Goal: Information Seeking & Learning: Learn about a topic

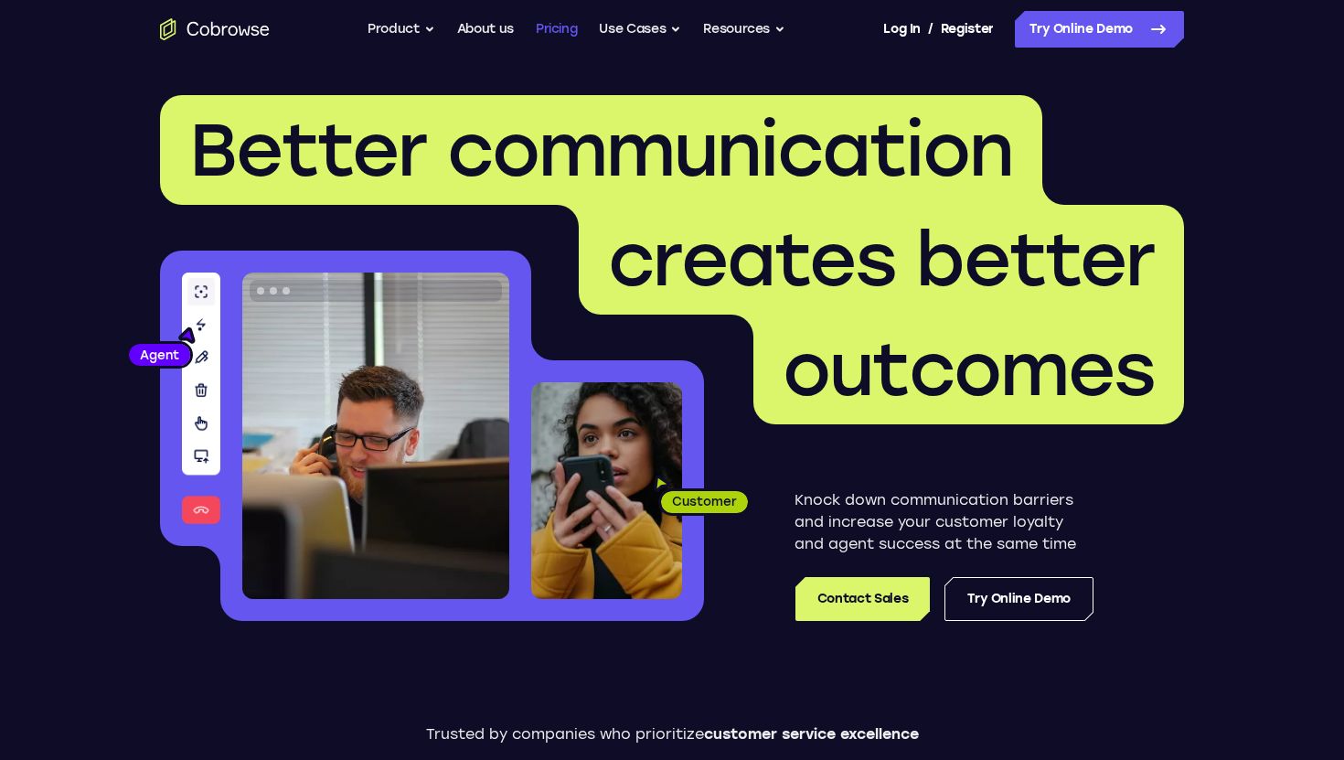
click at [570, 28] on link "Pricing" at bounding box center [557, 29] width 42 height 37
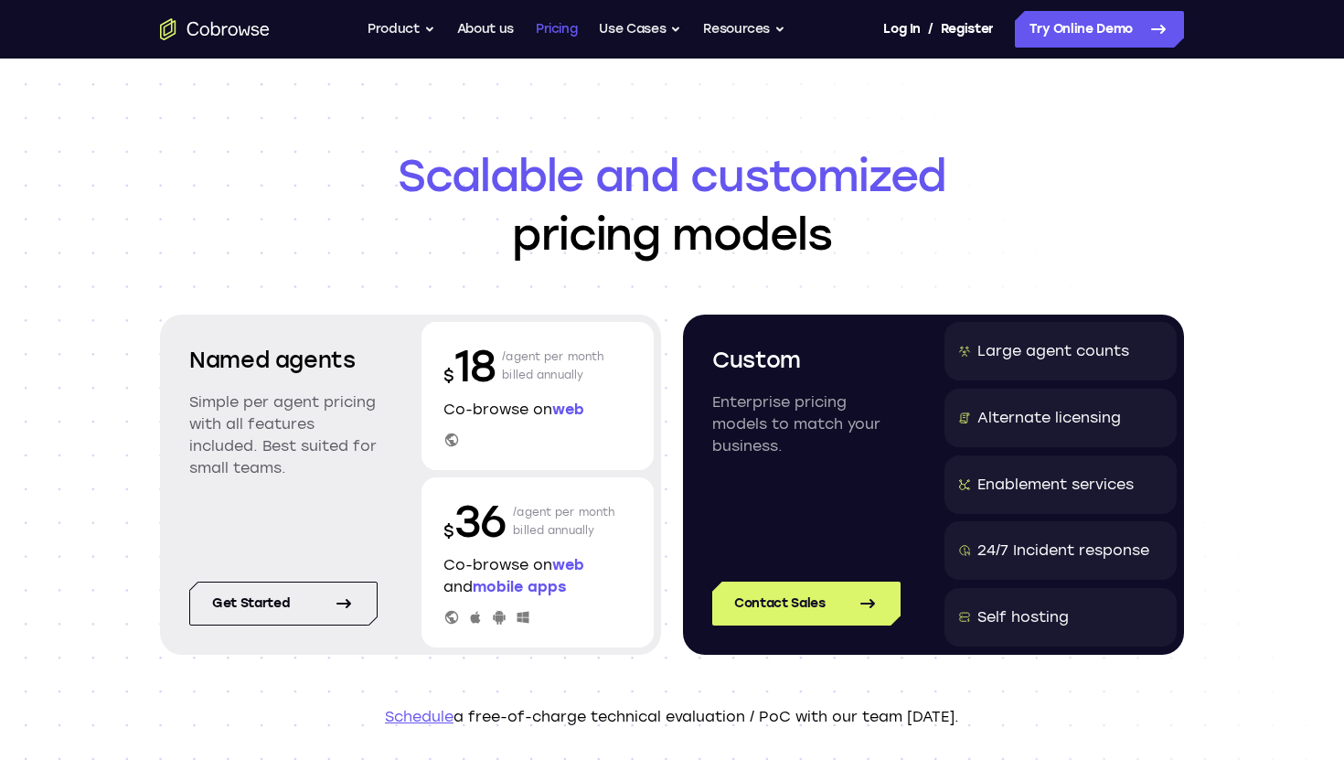
click at [567, 27] on link "Pricing" at bounding box center [557, 29] width 42 height 37
